Goal: Transaction & Acquisition: Purchase product/service

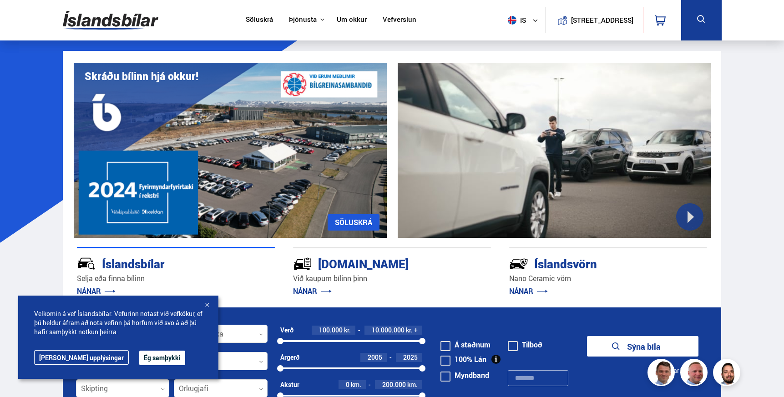
click at [208, 304] on div at bounding box center [206, 305] width 9 height 9
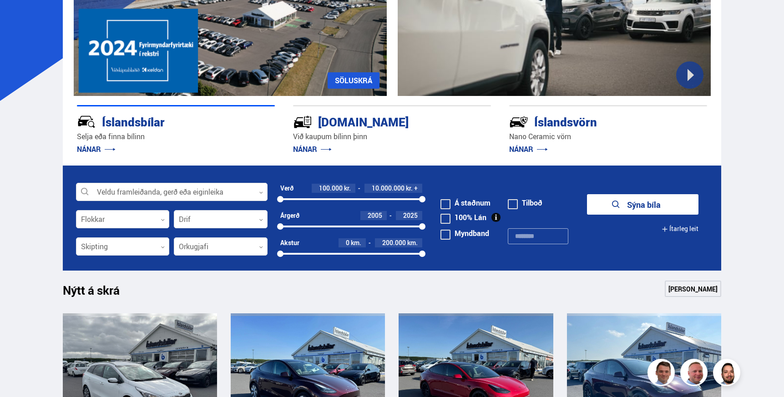
scroll to position [143, 0]
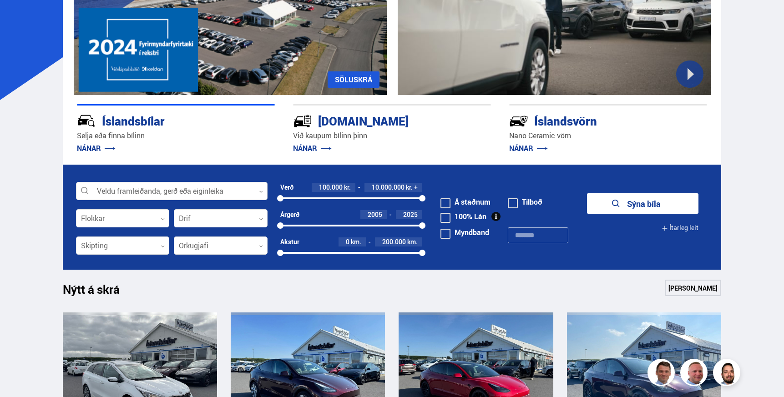
click at [246, 190] on div at bounding box center [172, 191] width 192 height 18
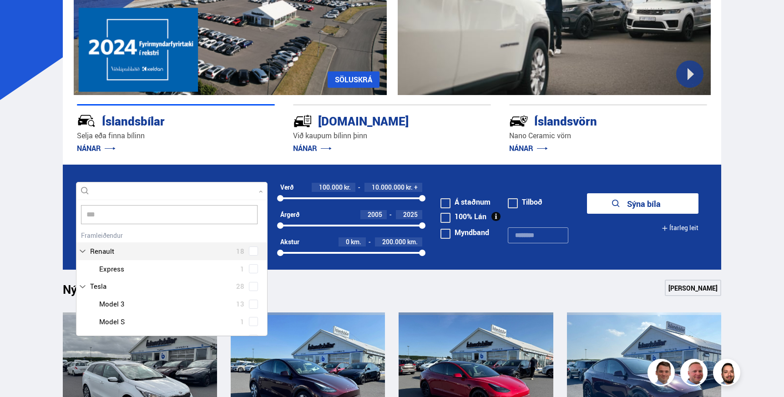
scroll to position [0, 0]
type input "*****"
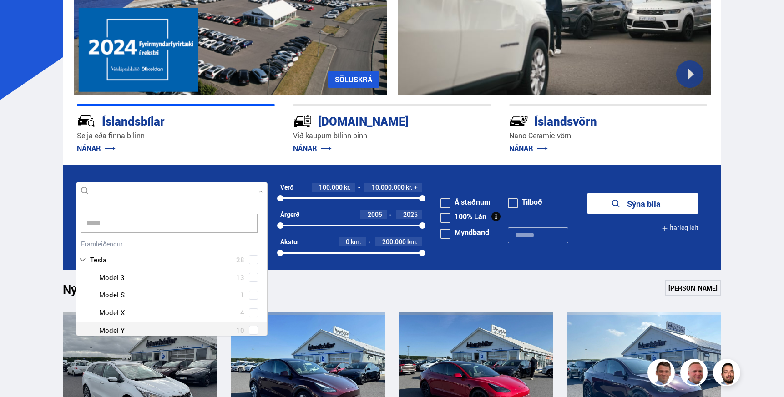
click at [249, 330] on div "Tesla Model 3 13 Tesla Model S 1 Tesla Model X 4 Tesla Model Y 10" at bounding box center [171, 304] width 191 height 71
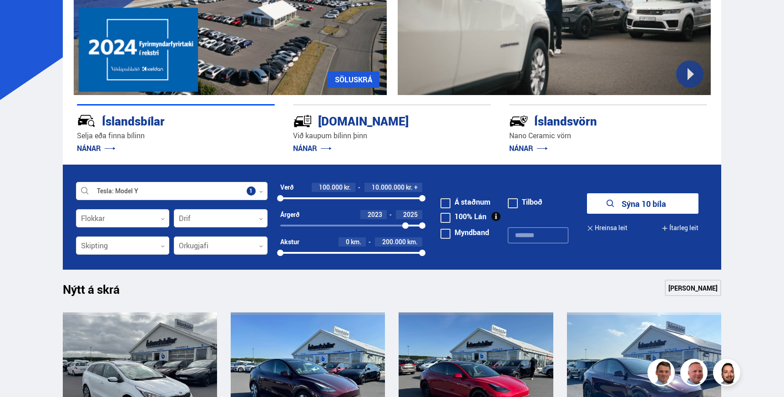
drag, startPoint x: 281, startPoint y: 226, endPoint x: 405, endPoint y: 222, distance: 124.2
click at [405, 222] on div at bounding box center [405, 225] width 6 height 6
click at [652, 201] on button "Sýna 4 bíla" at bounding box center [642, 203] width 111 height 20
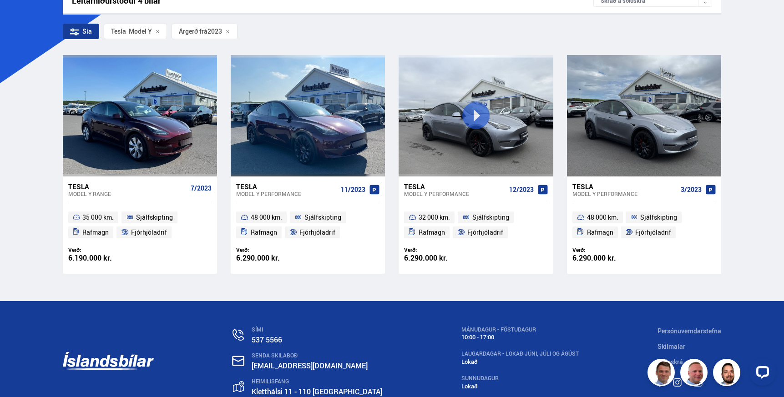
scroll to position [162, 0]
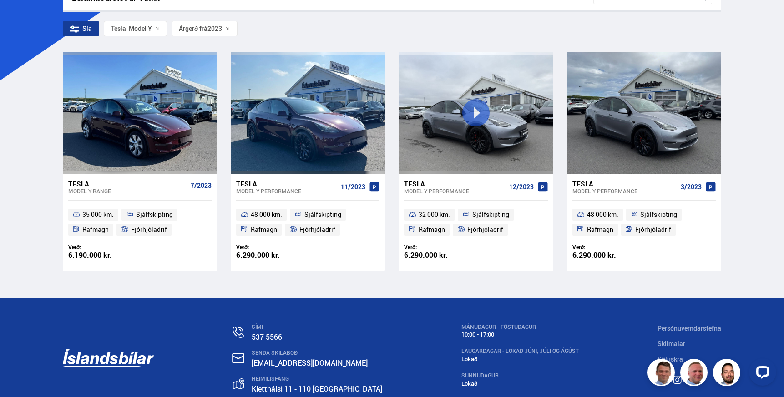
click at [581, 182] on div "Tesla" at bounding box center [624, 184] width 105 height 8
click at [415, 183] on div "Tesla" at bounding box center [454, 184] width 101 height 8
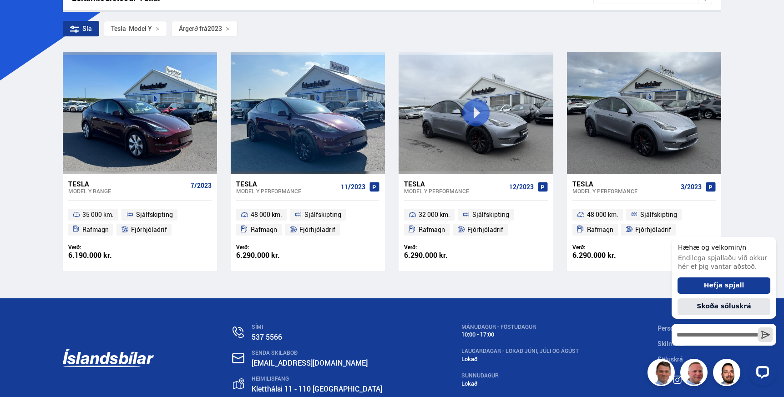
click at [247, 181] on div "Söluskrá Þjónusta Íslandsbílar [DOMAIN_NAME] Íslandsvörn Leiðbeiningar Um okkur…" at bounding box center [392, 147] width 784 height 618
click at [80, 182] on div "Tesla" at bounding box center [127, 184] width 119 height 8
click at [250, 182] on div "Tesla" at bounding box center [286, 184] width 101 height 8
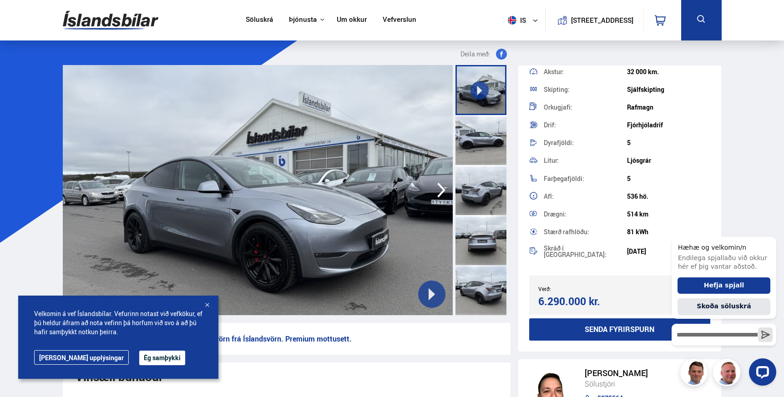
scroll to position [159, 0]
